Goal: Task Accomplishment & Management: Use online tool/utility

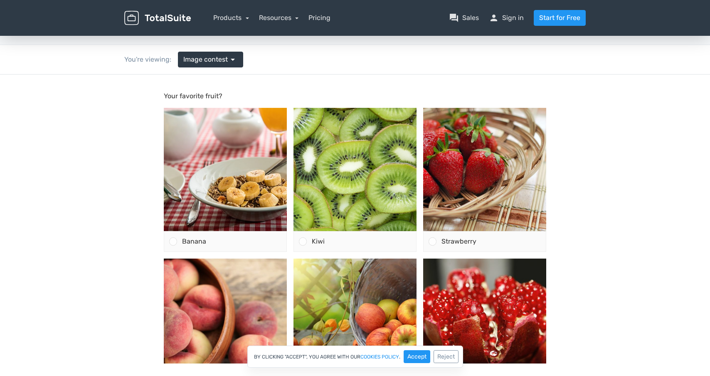
scroll to position [34, 0]
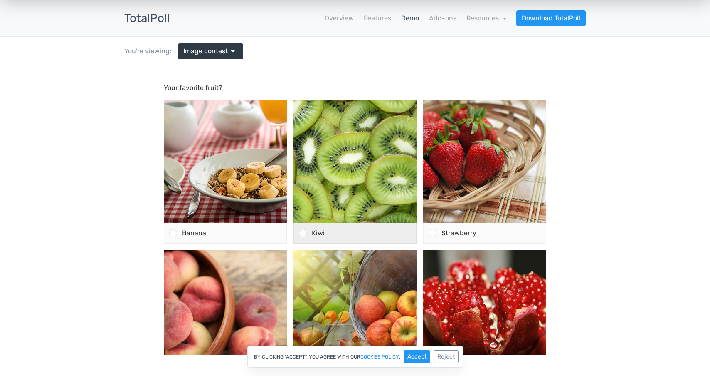
click at [319, 238] on div "Kiwi" at bounding box center [361, 233] width 109 height 20
click at [303, 233] on input "Kiwi" at bounding box center [303, 233] width 0 height 0
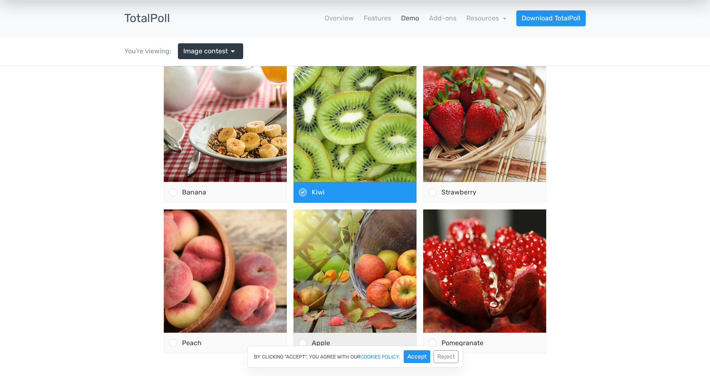
scroll to position [68, 0]
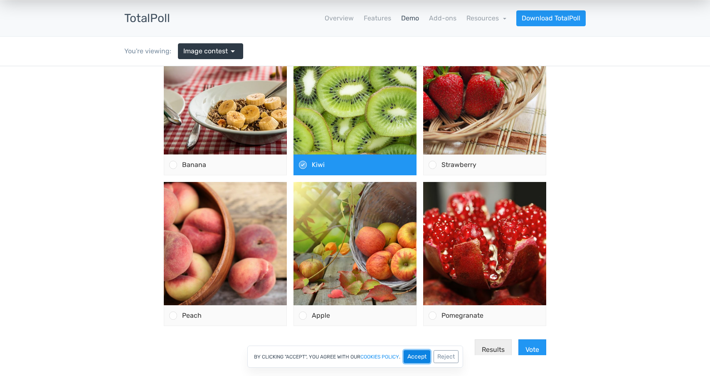
click at [419, 355] on button "Accept" at bounding box center [417, 356] width 27 height 13
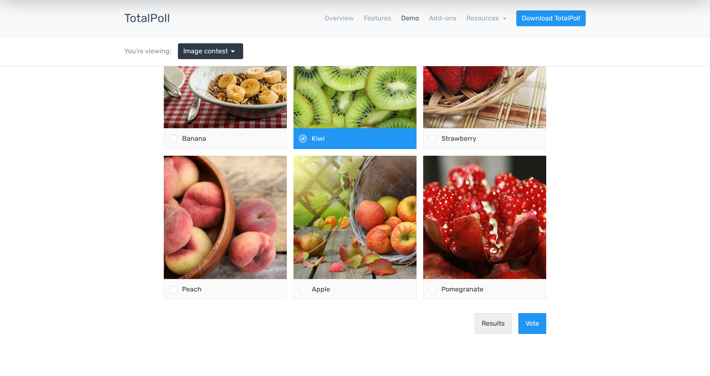
scroll to position [96, 0]
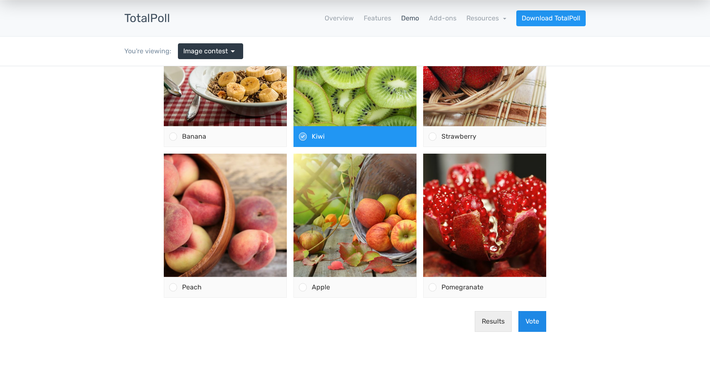
click at [531, 319] on button "Vote" at bounding box center [533, 321] width 28 height 21
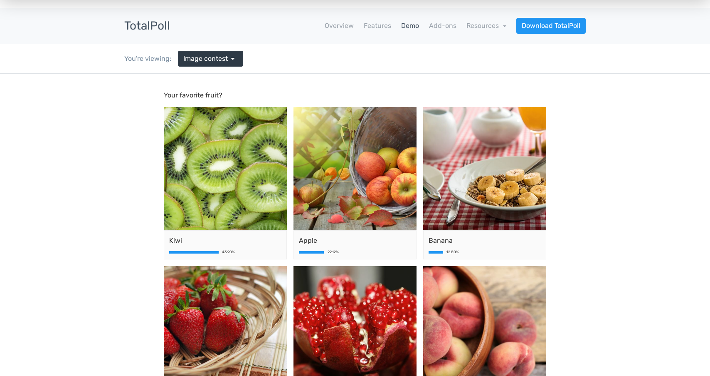
scroll to position [0, 0]
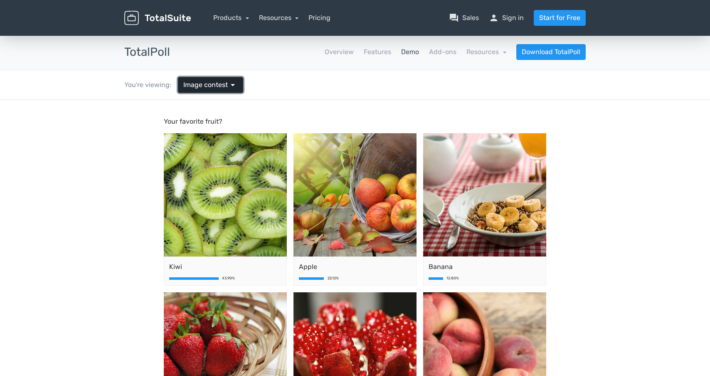
click at [209, 81] on span "Image contest" at bounding box center [205, 85] width 44 height 10
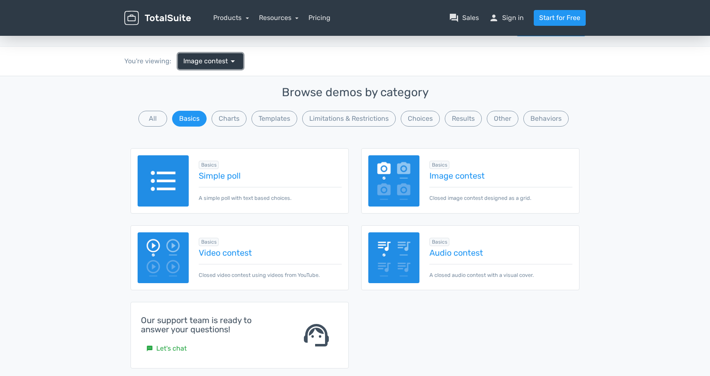
scroll to position [35, 0]
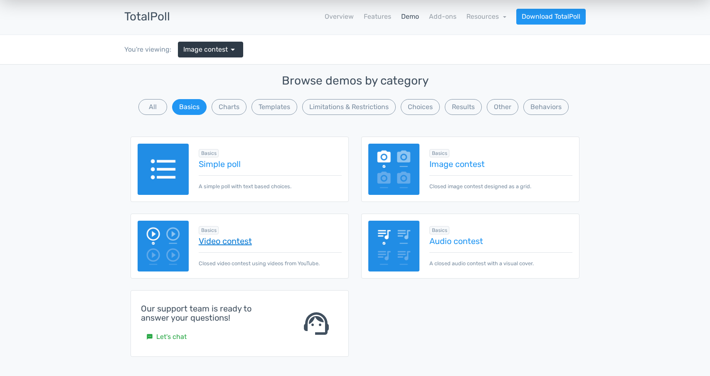
click at [226, 242] on link "Video contest" at bounding box center [270, 240] width 143 height 9
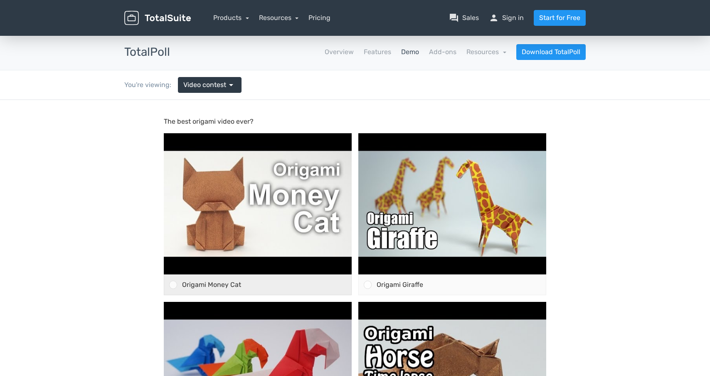
click at [196, 289] on div "Origami Money Cat" at bounding box center [264, 284] width 174 height 20
click at [173, 284] on input "Origami Money Cat" at bounding box center [173, 284] width 0 height 0
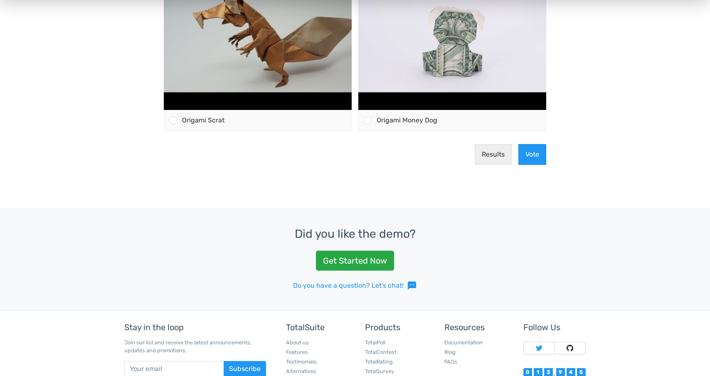
scroll to position [523, 0]
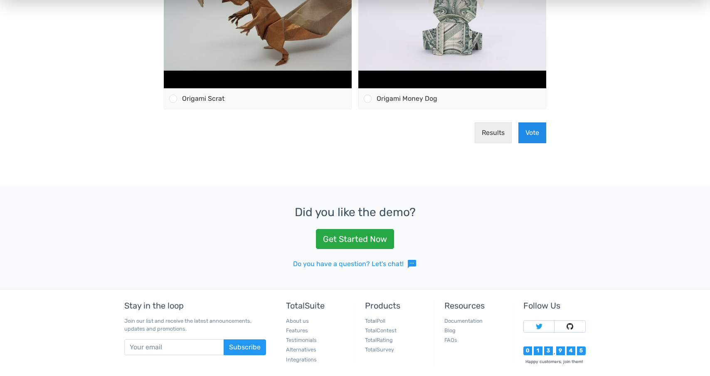
click at [521, 131] on button "Vote" at bounding box center [533, 132] width 28 height 21
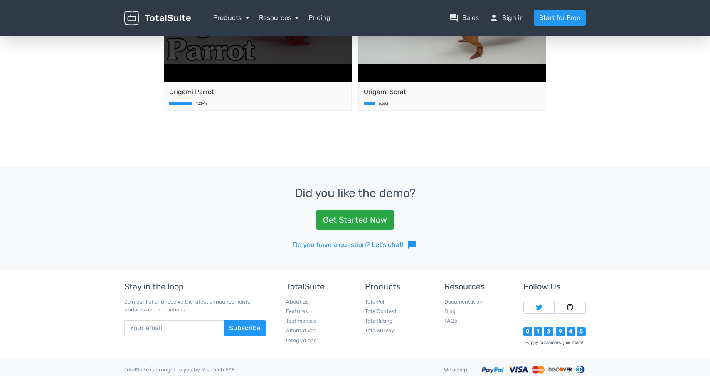
scroll to position [572, 0]
